Goal: Transaction & Acquisition: Purchase product/service

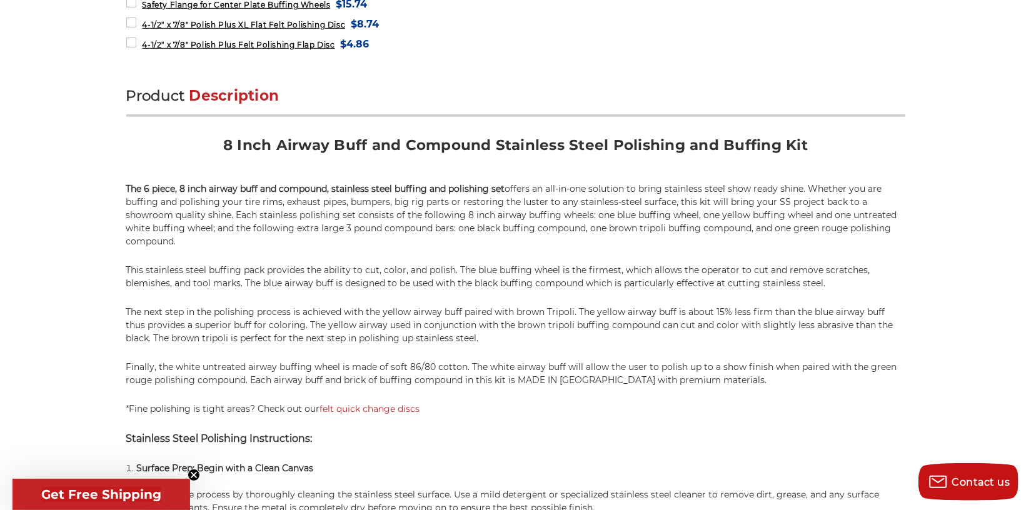
scroll to position [715, 0]
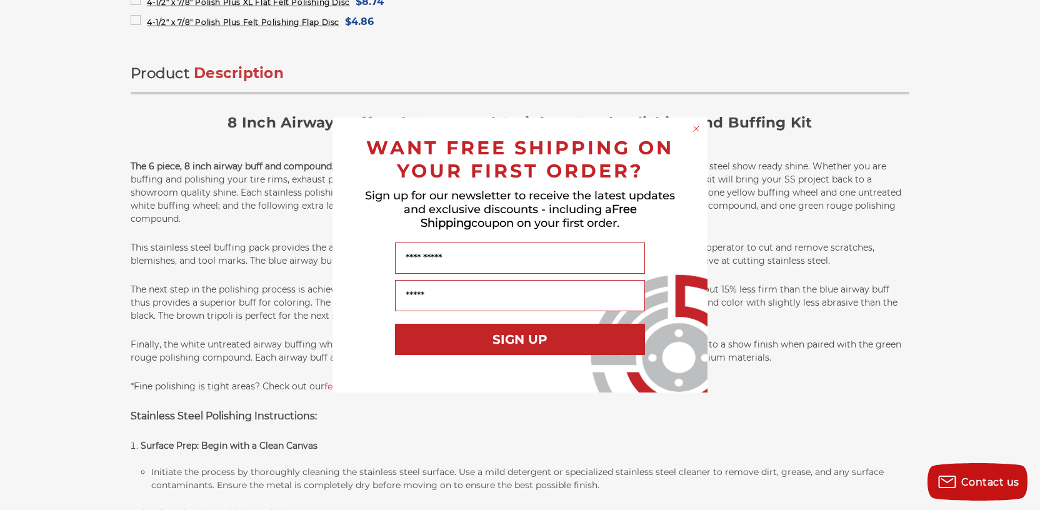
click at [697, 126] on circle "Close dialog" at bounding box center [697, 129] width 12 height 12
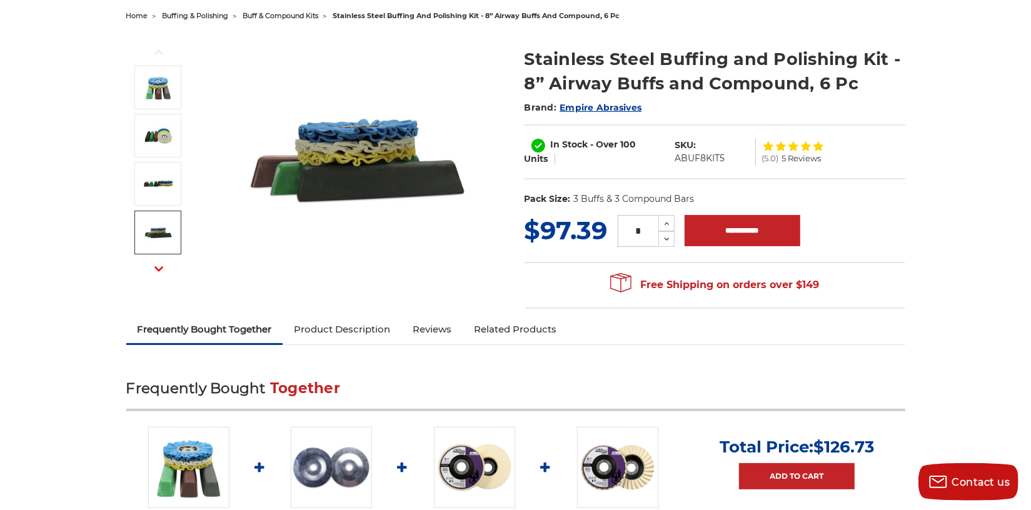
scroll to position [0, 0]
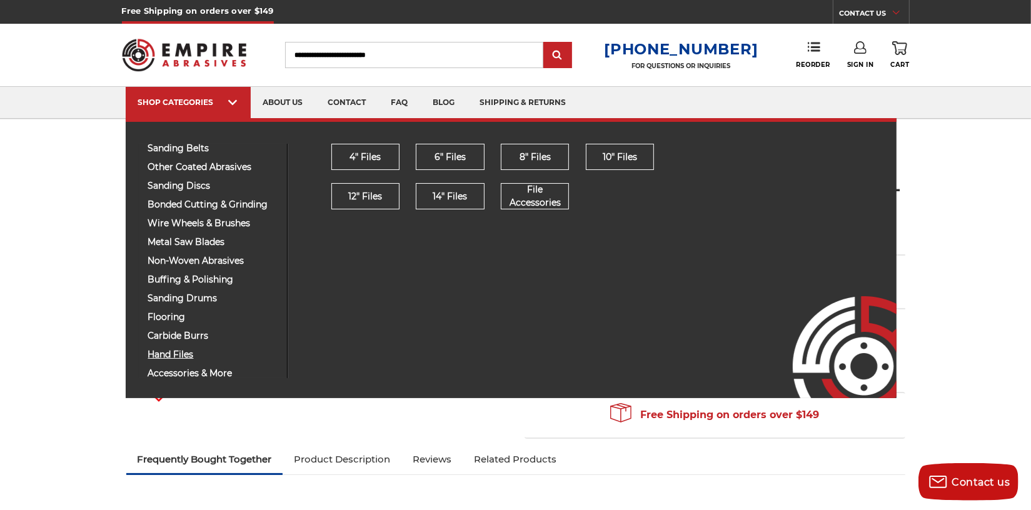
click at [168, 359] on span "hand files" at bounding box center [212, 354] width 129 height 9
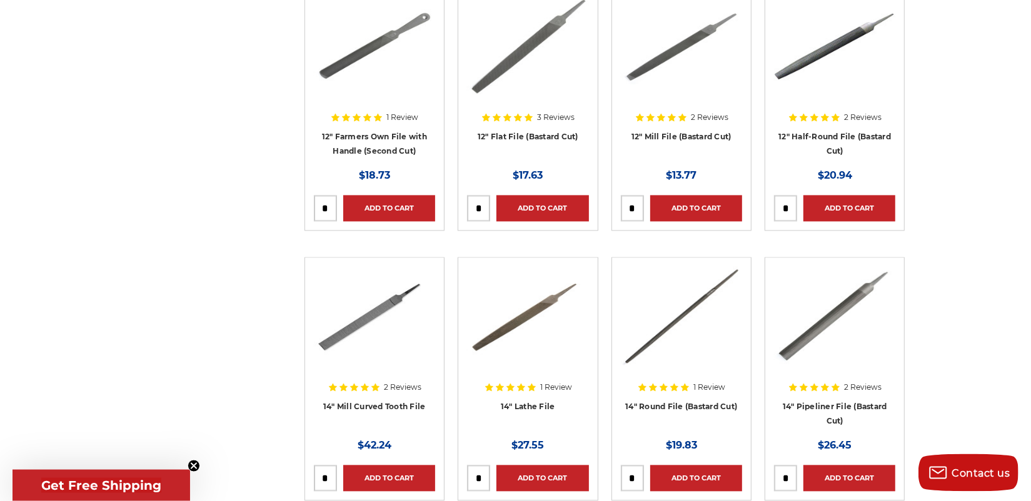
scroll to position [2081, 0]
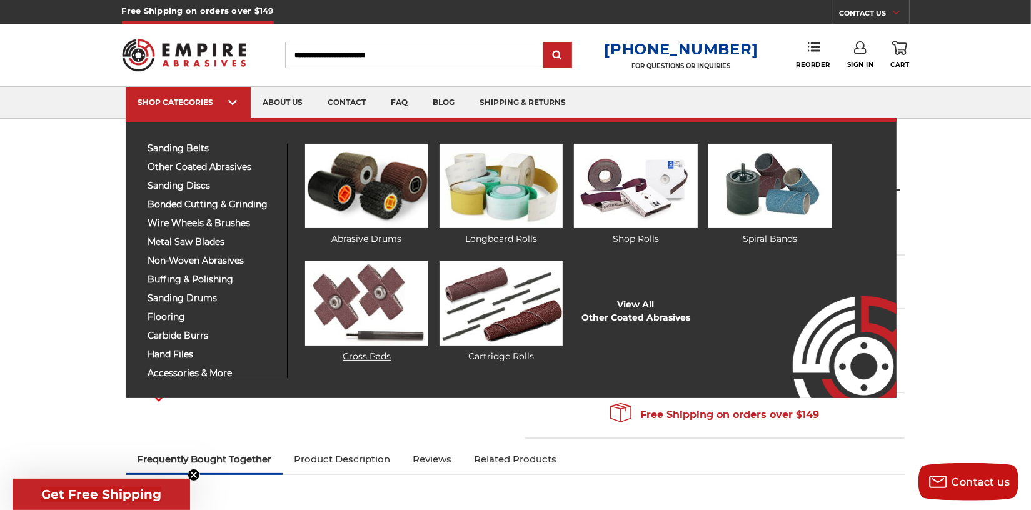
click at [347, 299] on img at bounding box center [366, 303] width 123 height 84
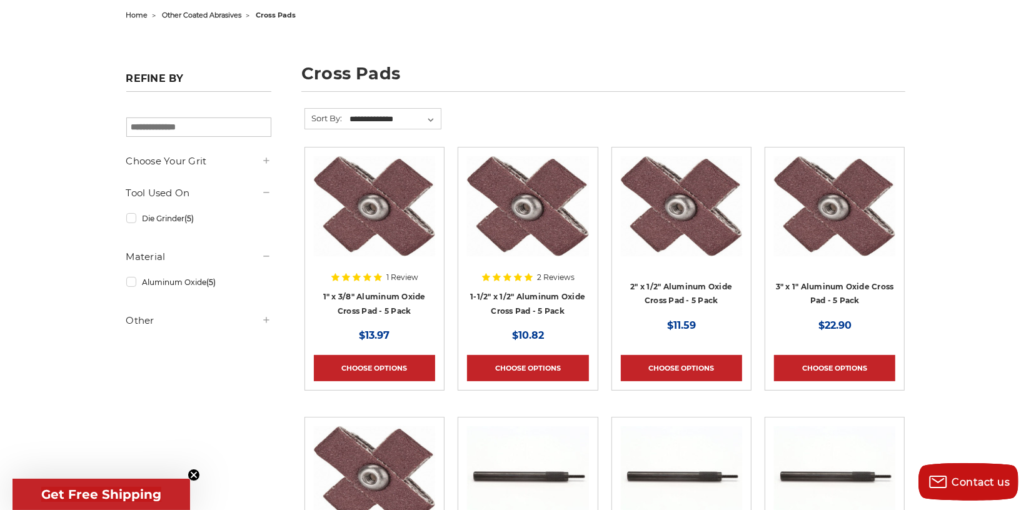
scroll to position [130, 0]
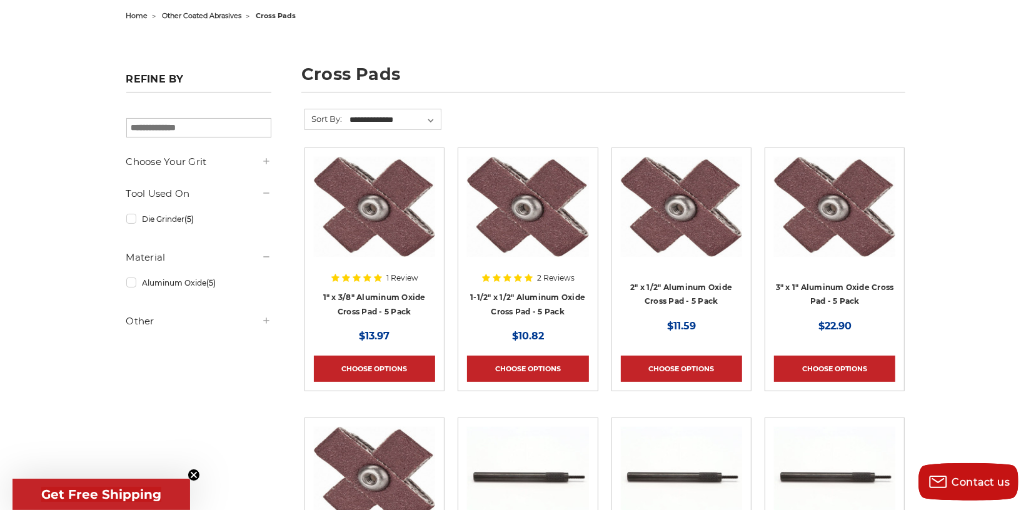
click at [399, 301] on div at bounding box center [374, 237] width 121 height 160
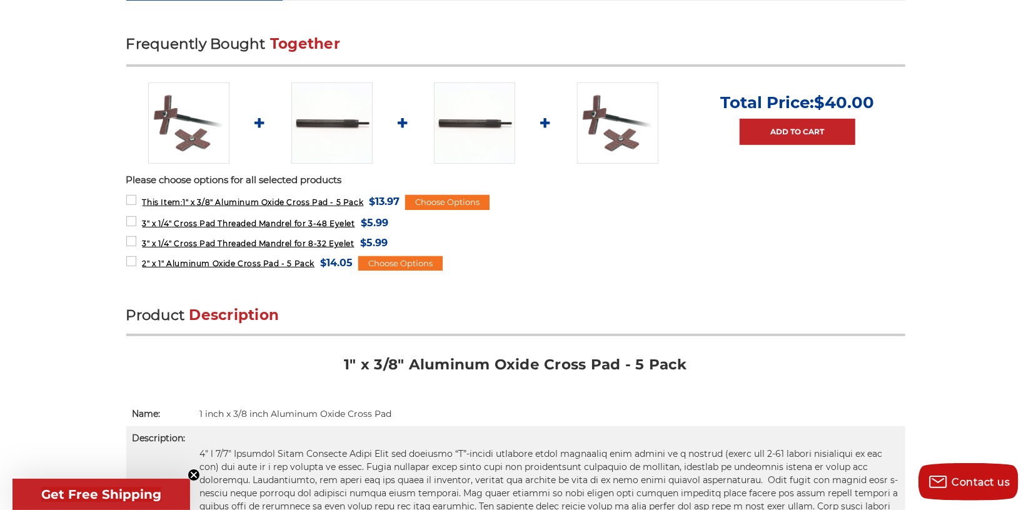
scroll to position [455, 0]
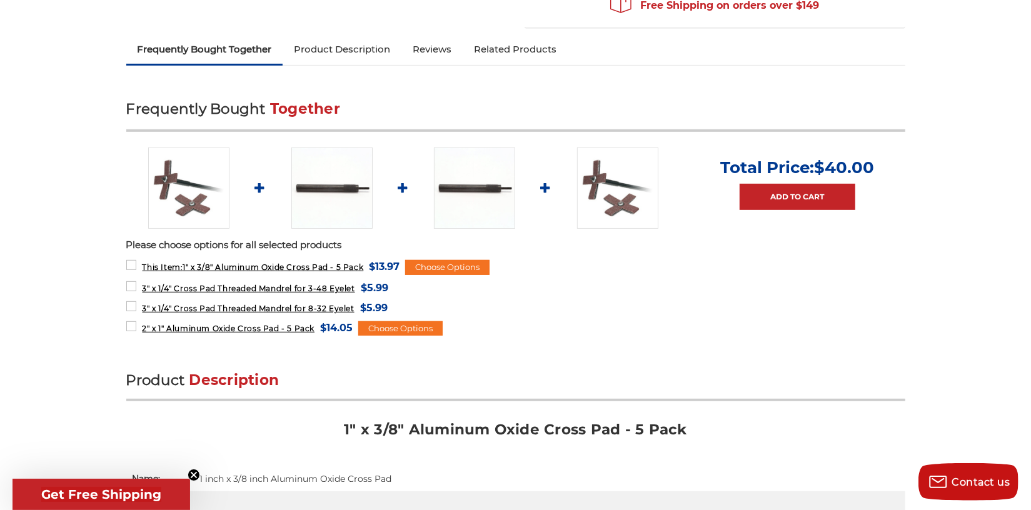
click at [193, 203] on img at bounding box center [188, 188] width 81 height 81
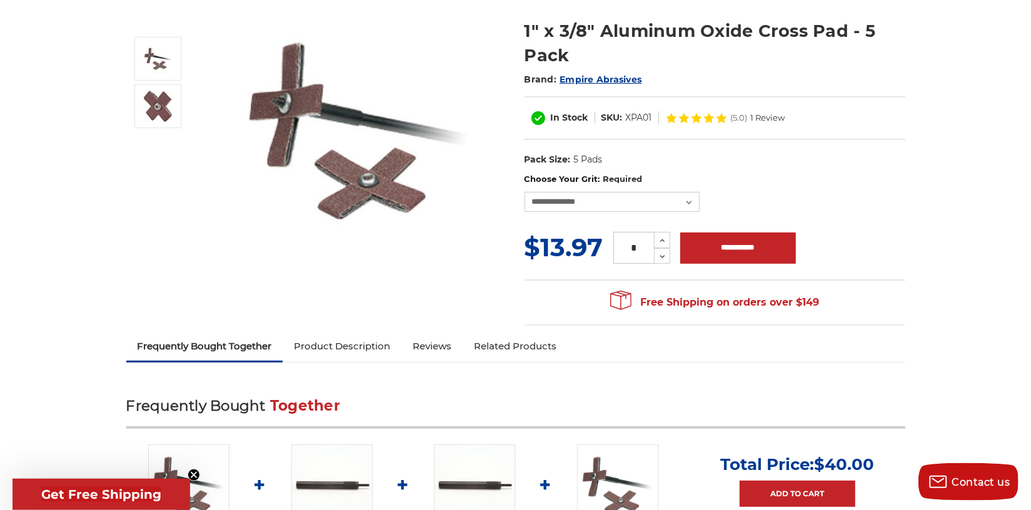
scroll to position [130, 0]
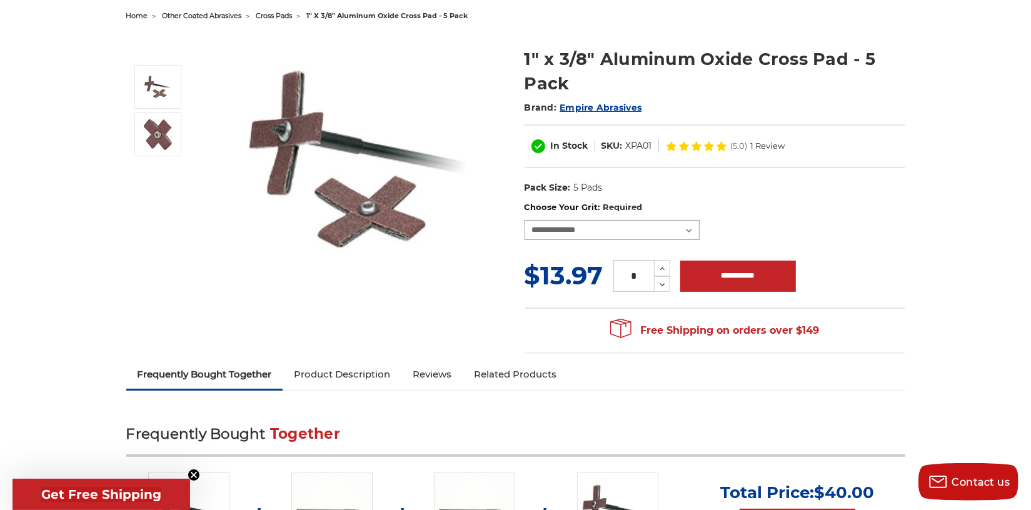
click at [525, 220] on select "**********" at bounding box center [612, 230] width 175 height 20
select select "****"
click option "**********" at bounding box center [0, 0] width 0 height 0
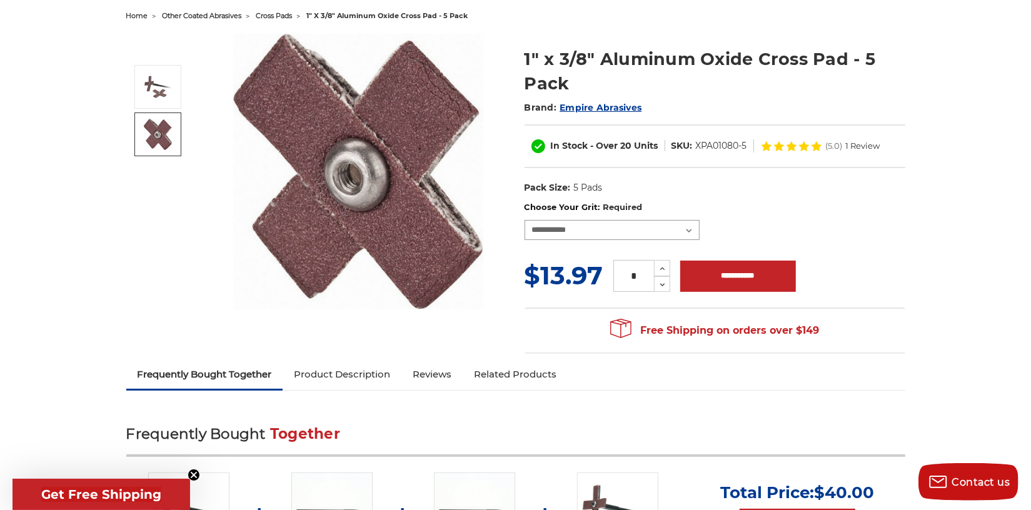
scroll to position [260, 0]
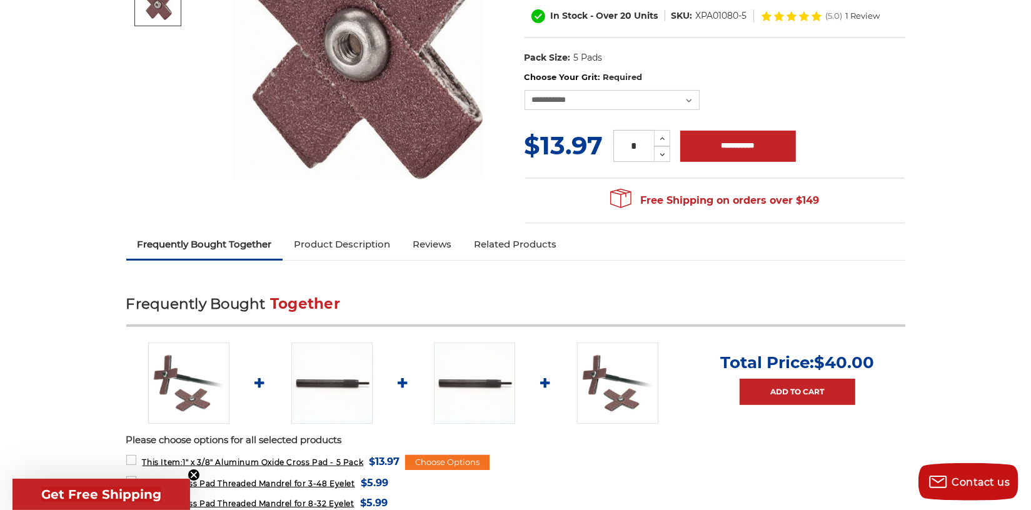
click at [373, 244] on link "Product Description" at bounding box center [342, 245] width 119 height 28
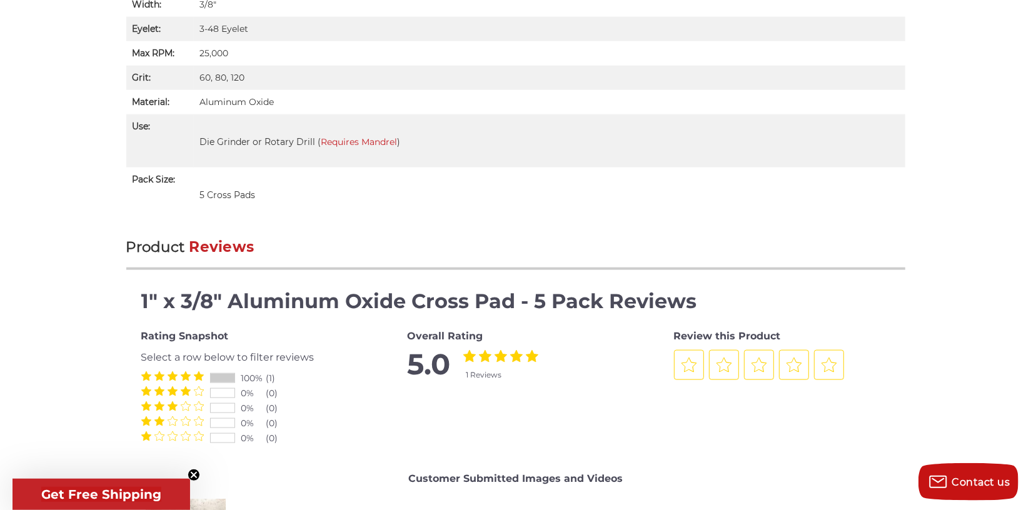
scroll to position [1525, 0]
